Goal: Information Seeking & Learning: Learn about a topic

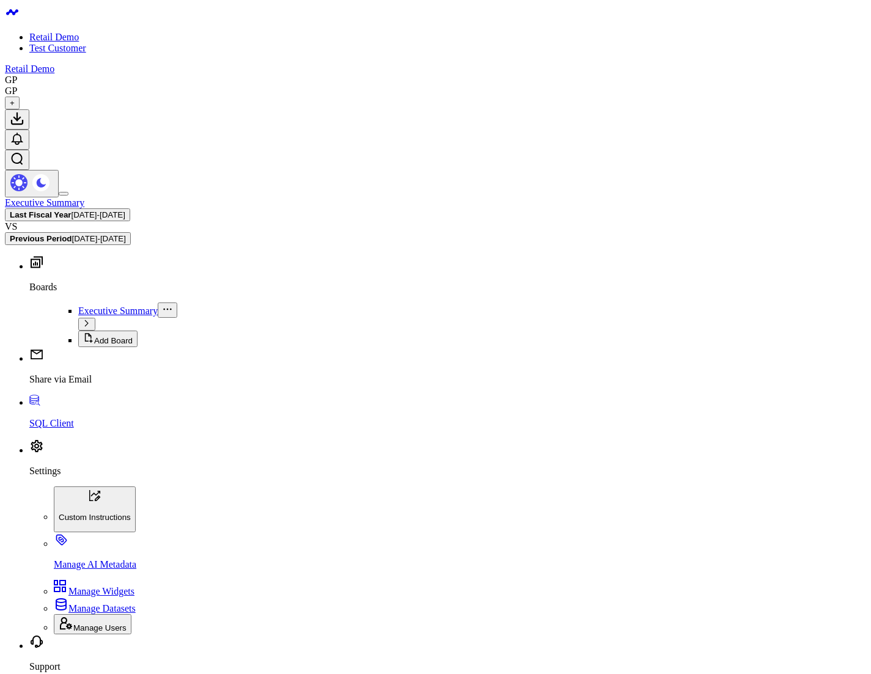
click at [125, 210] on span "03/04/24 - 03/03/25" at bounding box center [99, 214] width 54 height 9
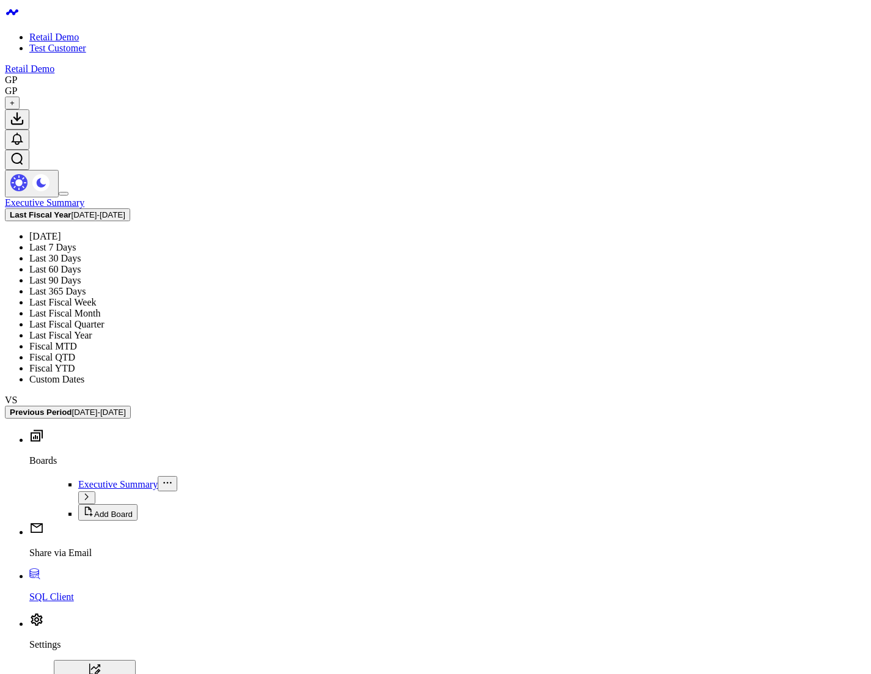
click at [92, 241] on link "Last Fiscal Year" at bounding box center [60, 335] width 63 height 10
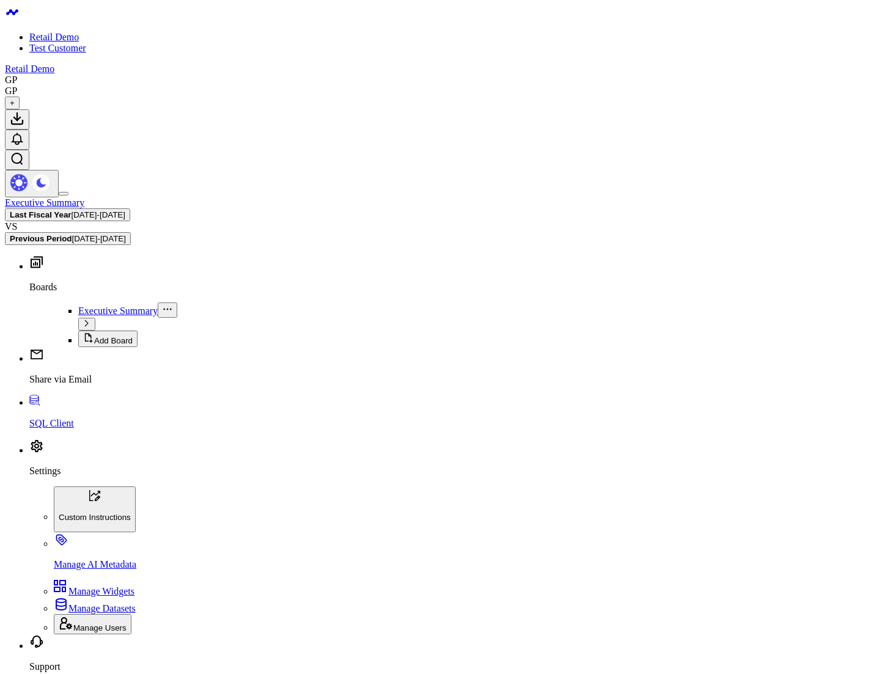
click at [130, 208] on button "Last Fiscal Year [DATE] - [DATE]" at bounding box center [67, 214] width 125 height 13
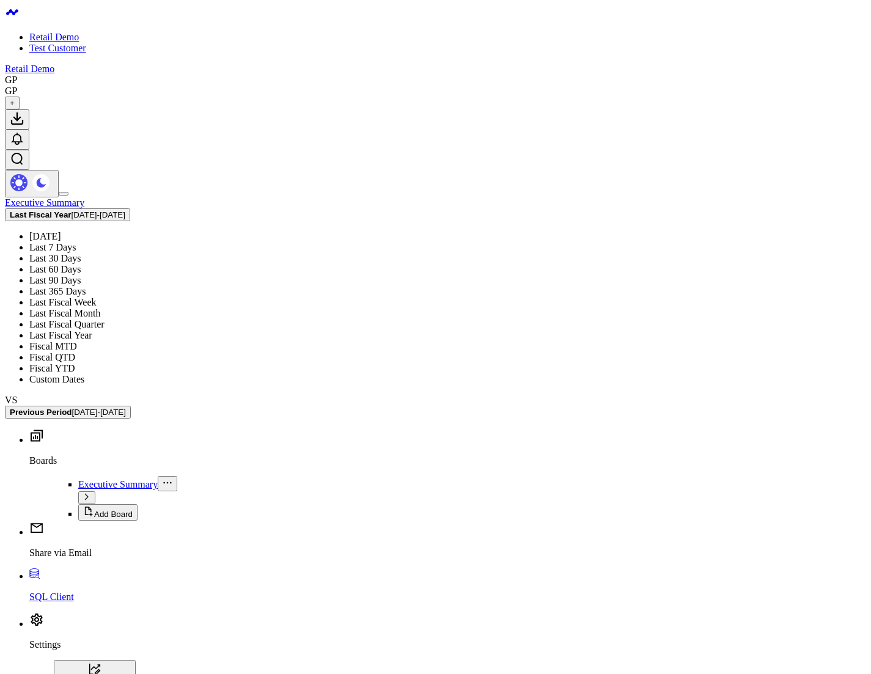
click at [97, 241] on link "Last Fiscal Week" at bounding box center [62, 302] width 67 height 10
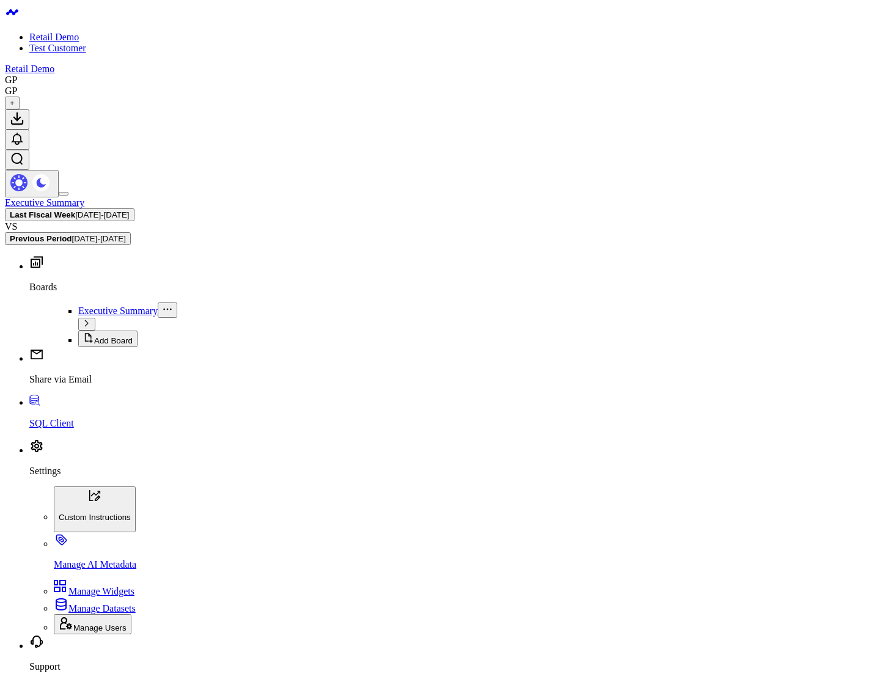
click at [129, 210] on span "08/24/25 - 08/30/25" at bounding box center [102, 214] width 54 height 9
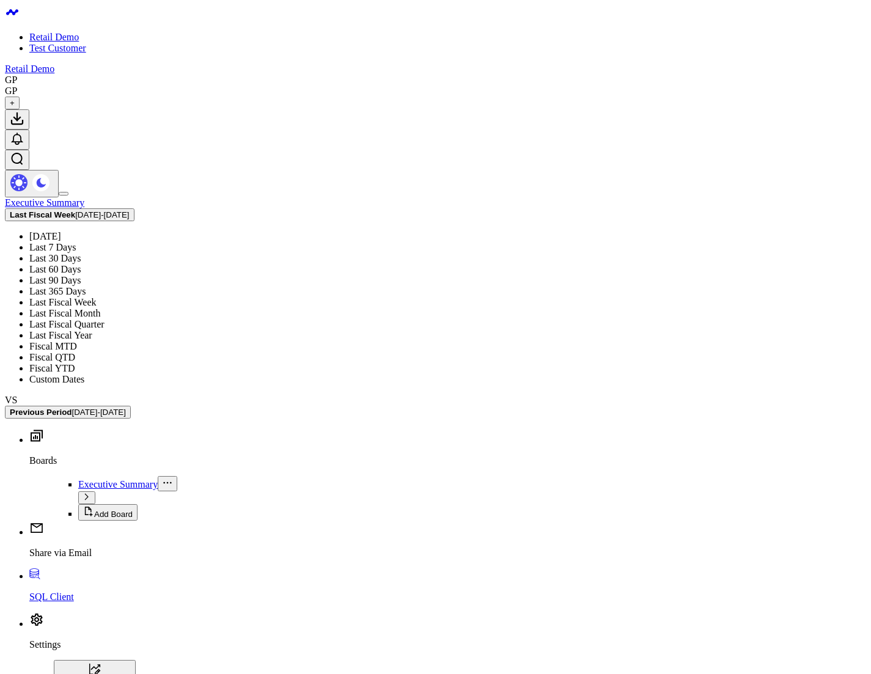
click at [100, 241] on link "Last Fiscal Month" at bounding box center [64, 313] width 71 height 10
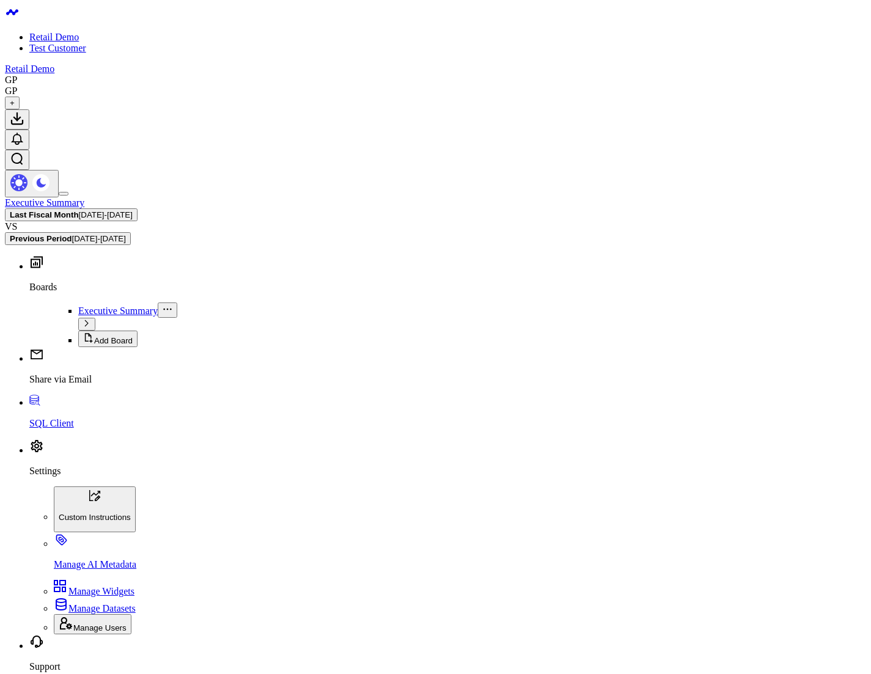
click at [133, 210] on span "08/04/25 - 09/03/25" at bounding box center [106, 214] width 54 height 9
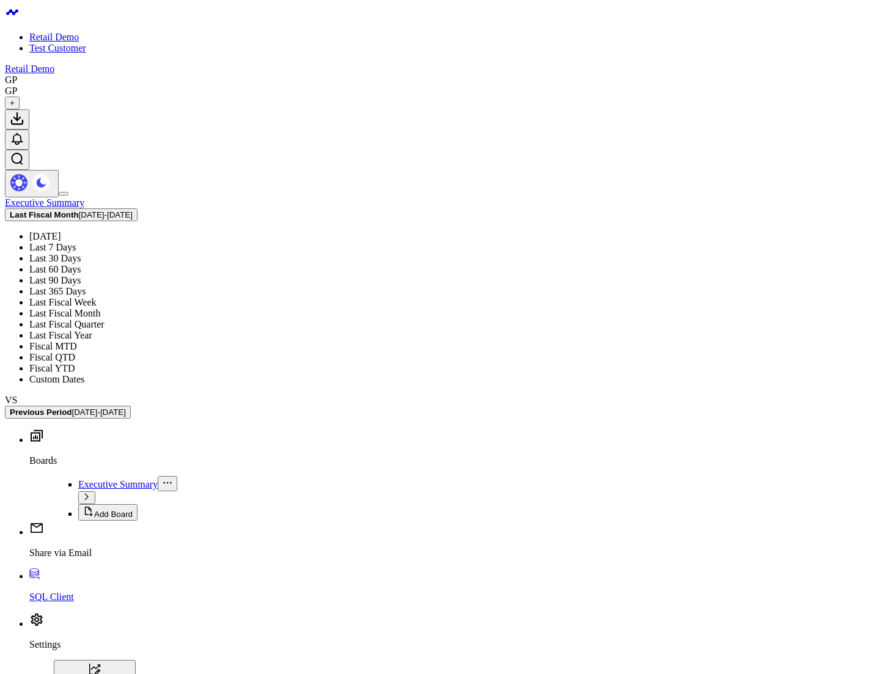
click at [92, 330] on link "Last Fiscal Year" at bounding box center [60, 335] width 63 height 10
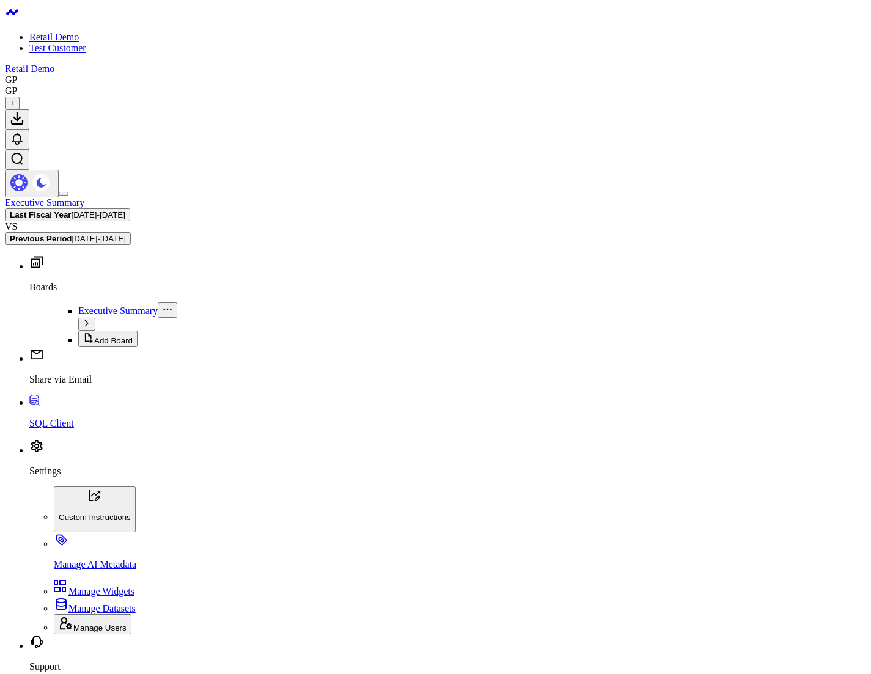
click at [72, 210] on b "Last Fiscal Year" at bounding box center [41, 214] width 62 height 9
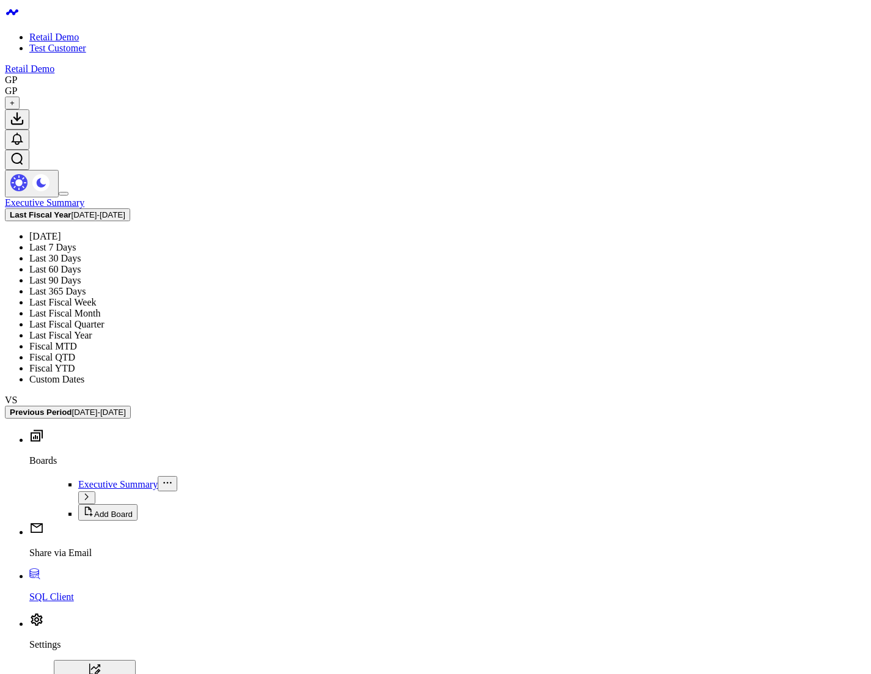
click at [100, 308] on link "Last Fiscal Month" at bounding box center [64, 313] width 71 height 10
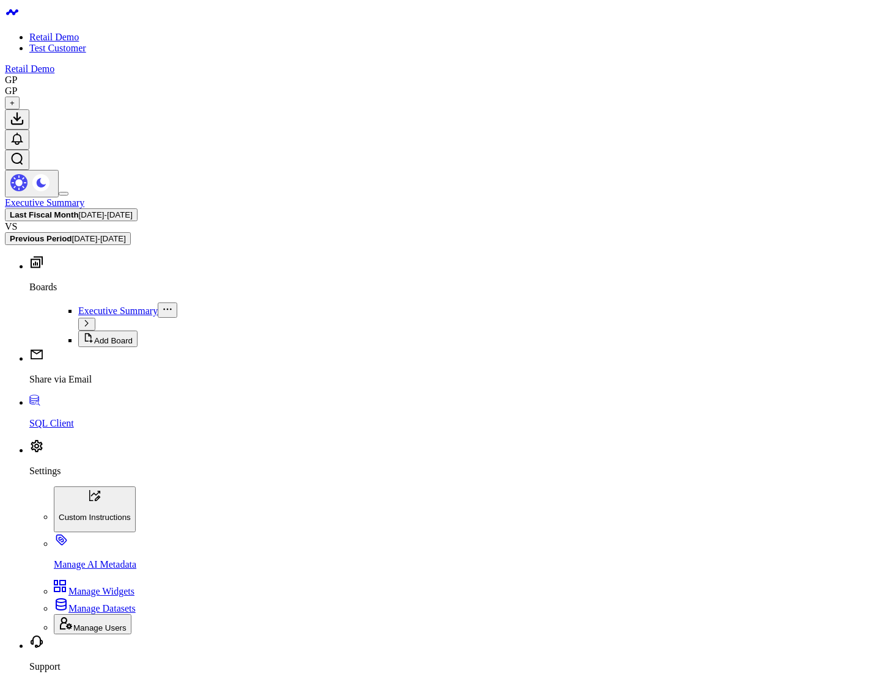
click at [133, 210] on span "[DATE] - [DATE]" at bounding box center [106, 214] width 54 height 9
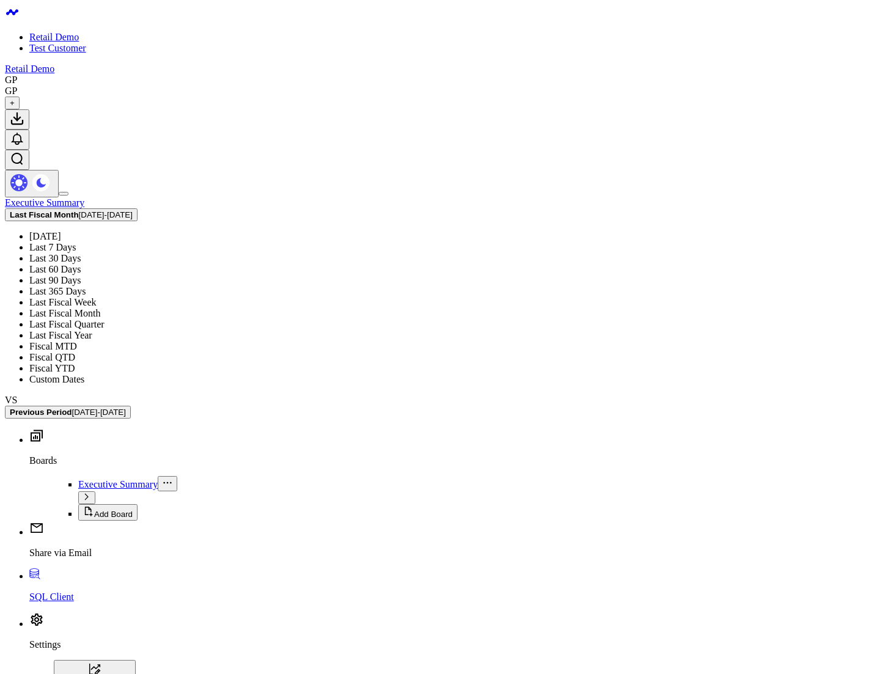
click at [92, 330] on link "Last Fiscal Year" at bounding box center [60, 335] width 63 height 10
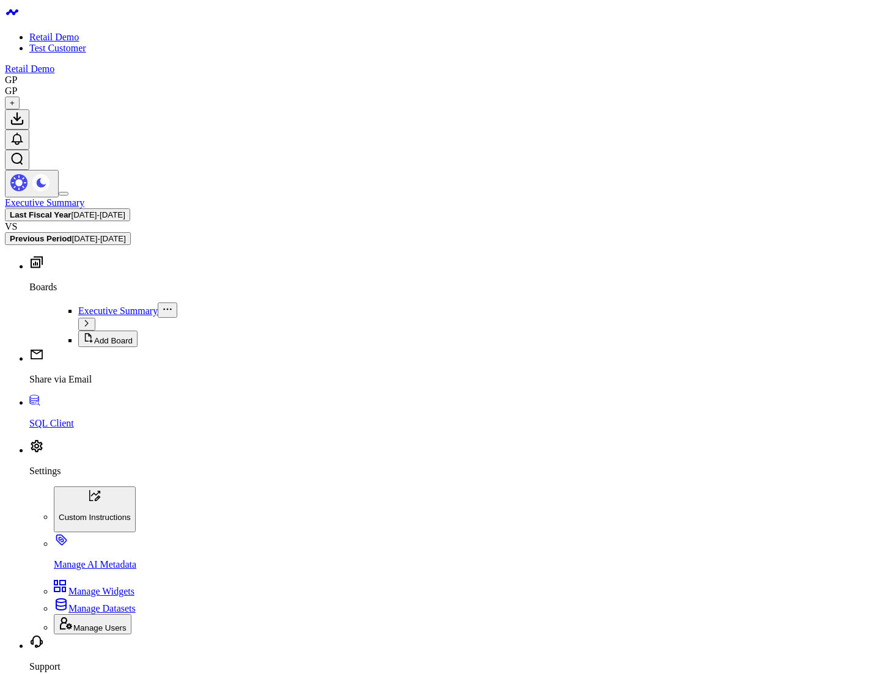
click at [125, 210] on span "03/04/24 - 03/03/25" at bounding box center [99, 214] width 54 height 9
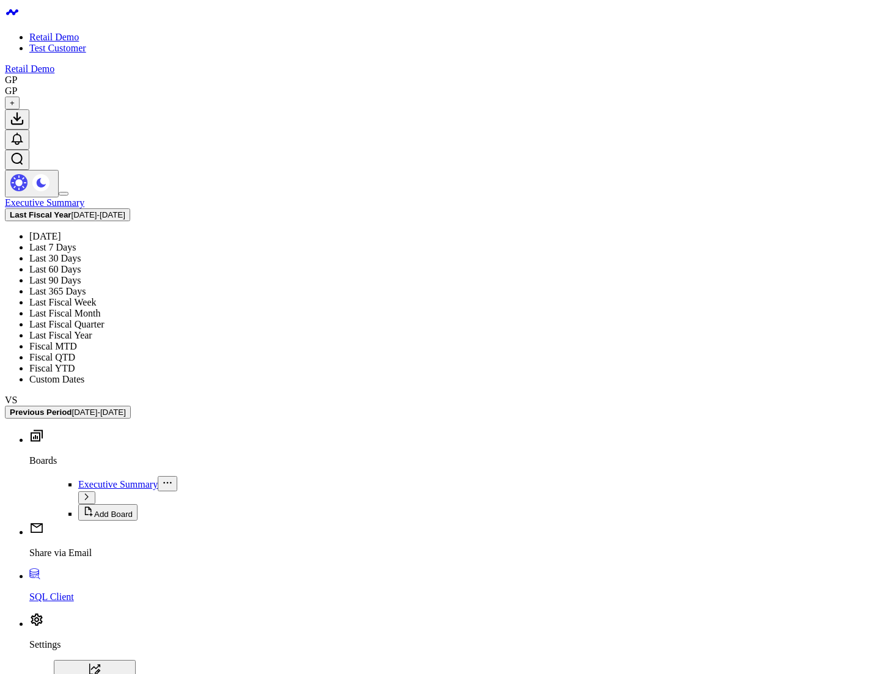
click at [77, 341] on link "Fiscal MTD" at bounding box center [53, 346] width 48 height 10
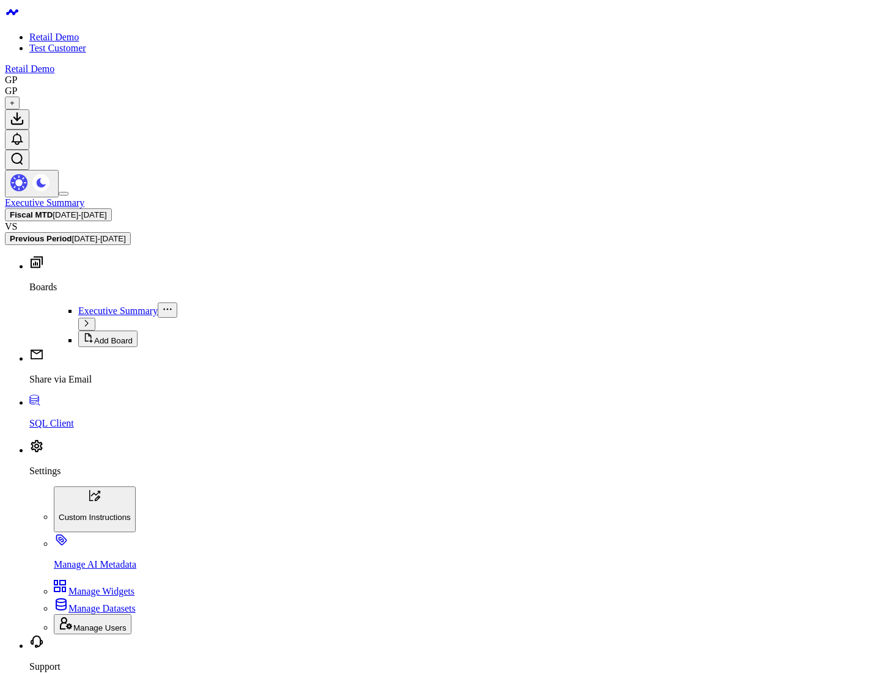
click at [106, 210] on span "[DATE] - [DATE]" at bounding box center [80, 214] width 54 height 9
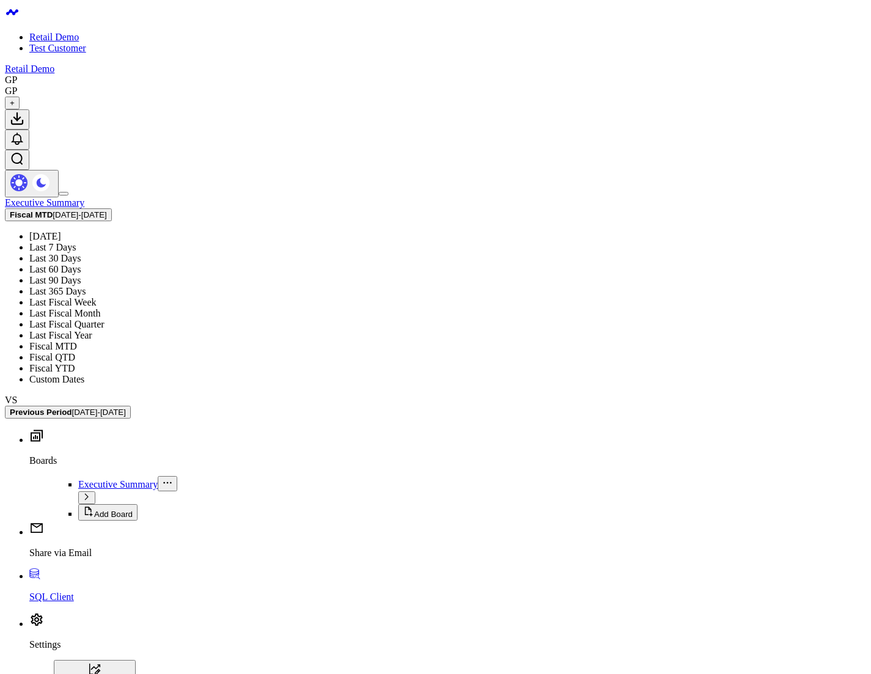
click at [92, 330] on link "Last Fiscal Year" at bounding box center [60, 335] width 63 height 10
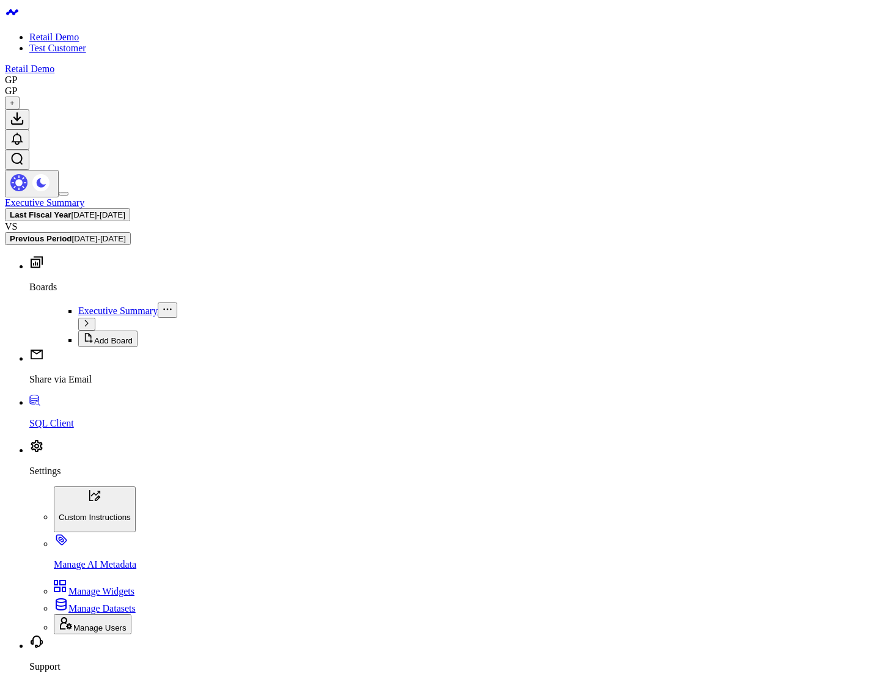
click at [125, 210] on span "[DATE] - [DATE]" at bounding box center [99, 214] width 54 height 9
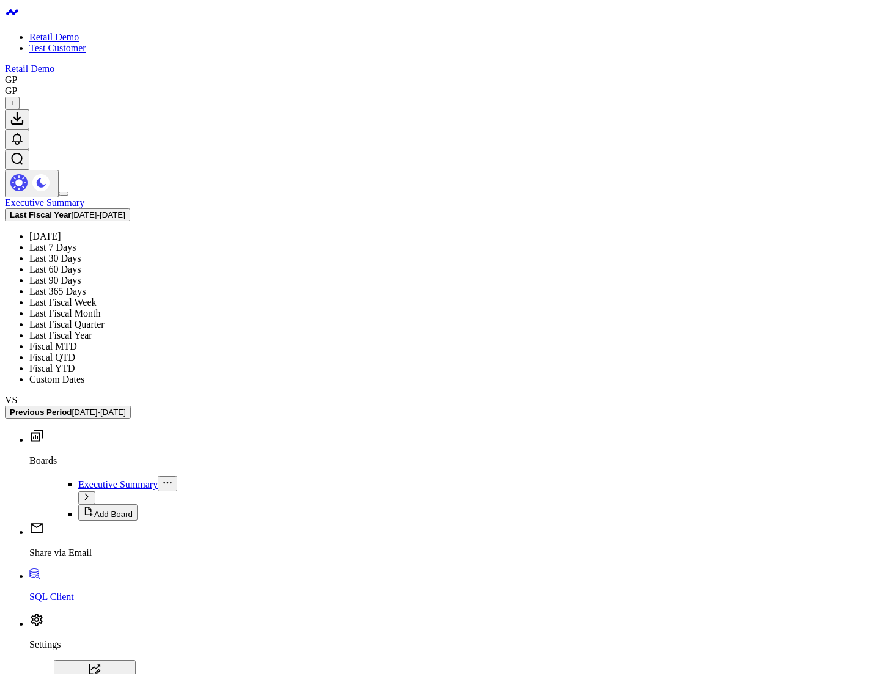
click at [97, 297] on link "Last Fiscal Week" at bounding box center [62, 302] width 67 height 10
